Goal: Navigation & Orientation: Find specific page/section

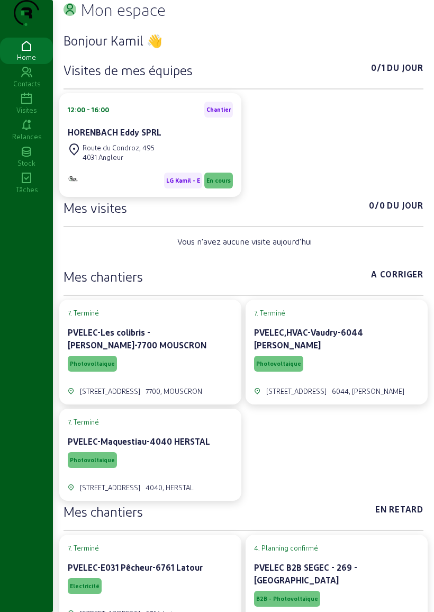
click at [22, 105] on icon at bounding box center [26, 99] width 53 height 13
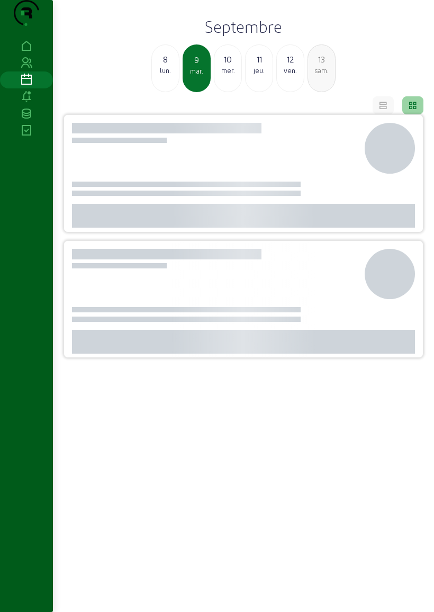
click at [29, 105] on link at bounding box center [26, 96] width 53 height 17
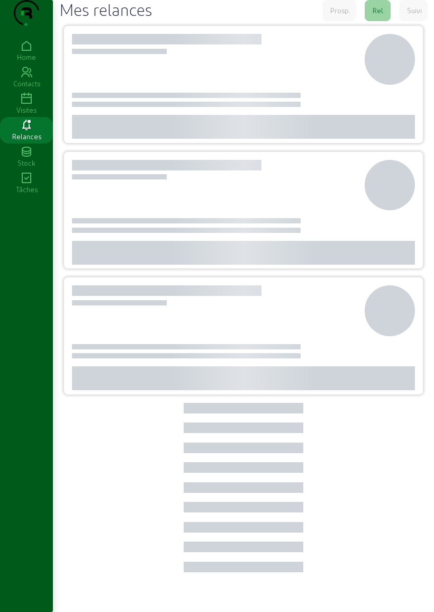
click at [28, 79] on icon at bounding box center [26, 72] width 53 height 13
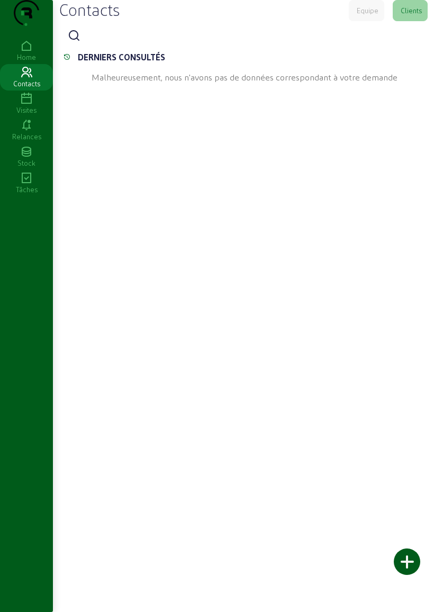
click at [23, 105] on icon at bounding box center [26, 99] width 53 height 13
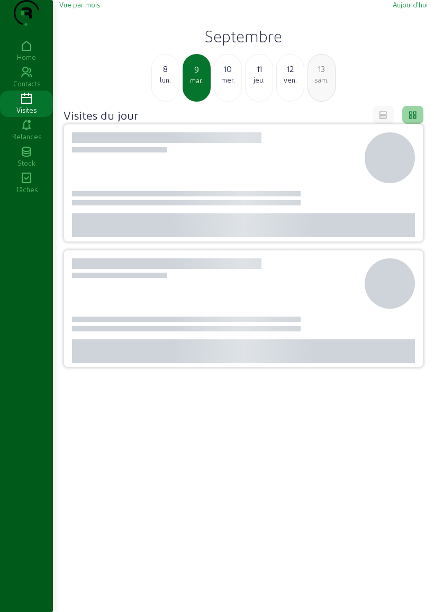
click at [92, 8] on span "Vue par mois" at bounding box center [79, 5] width 41 height 8
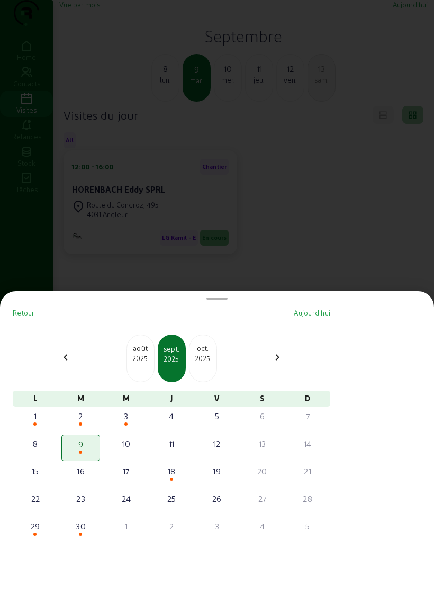
click at [276, 351] on mat-icon "chevron_right" at bounding box center [277, 357] width 13 height 13
click at [205, 353] on div "2025" at bounding box center [202, 358] width 27 height 10
click at [71, 351] on mat-icon "chevron_left" at bounding box center [65, 357] width 13 height 13
click at [359, 171] on div at bounding box center [217, 306] width 434 height 612
